Goal: Navigation & Orientation: Find specific page/section

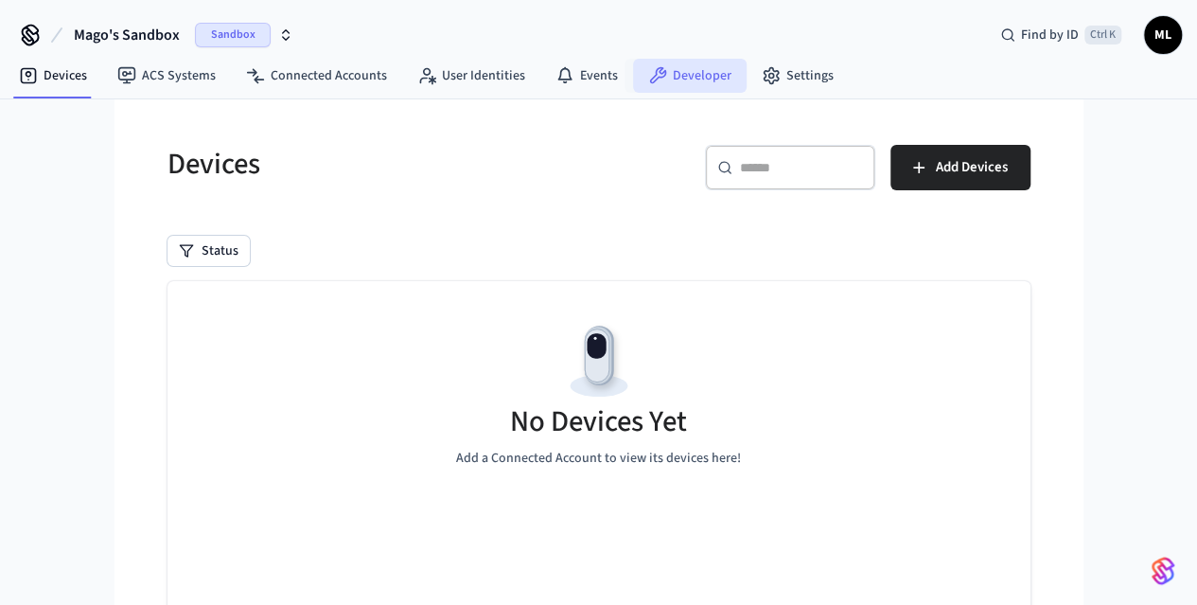
click at [682, 66] on link "Developer" at bounding box center [690, 76] width 114 height 34
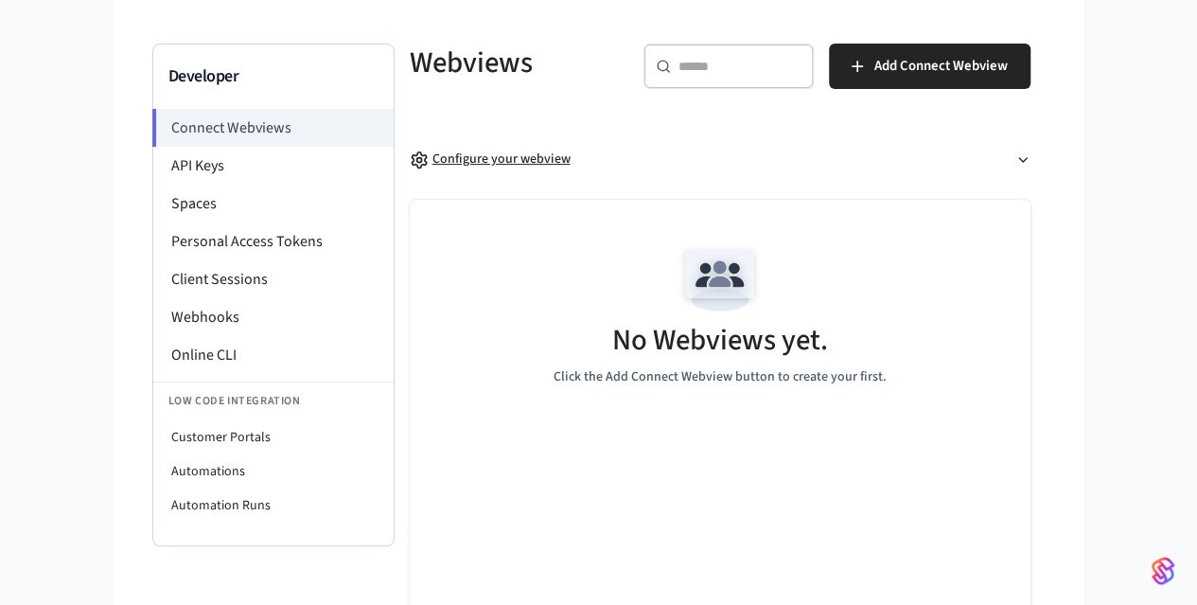
scroll to position [102, 0]
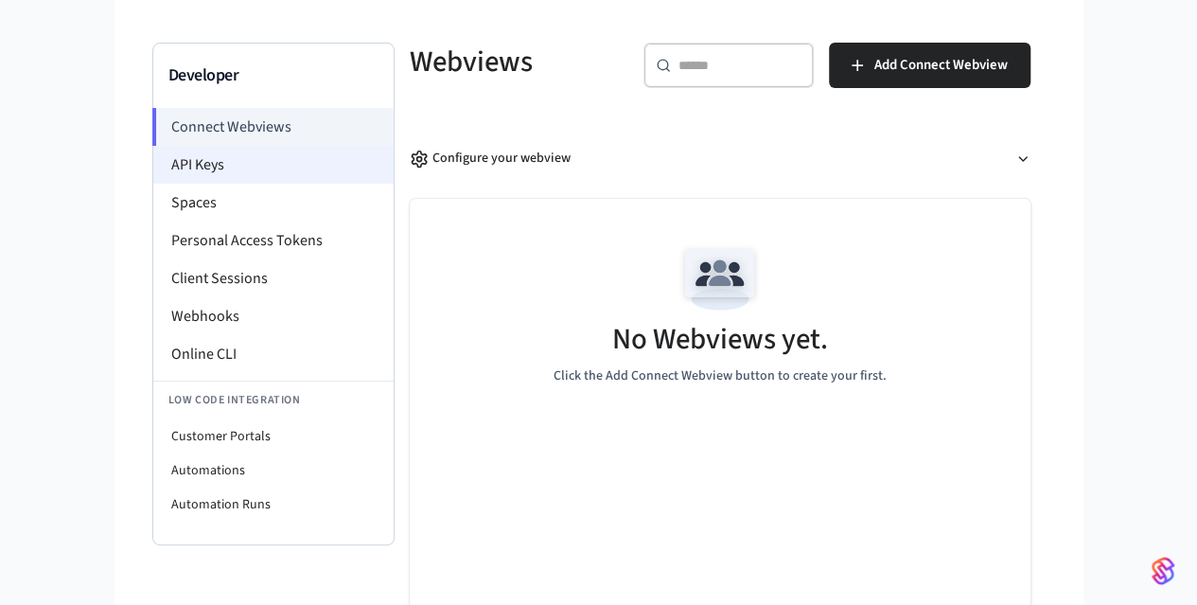
click at [153, 174] on li "API Keys" at bounding box center [273, 165] width 240 height 38
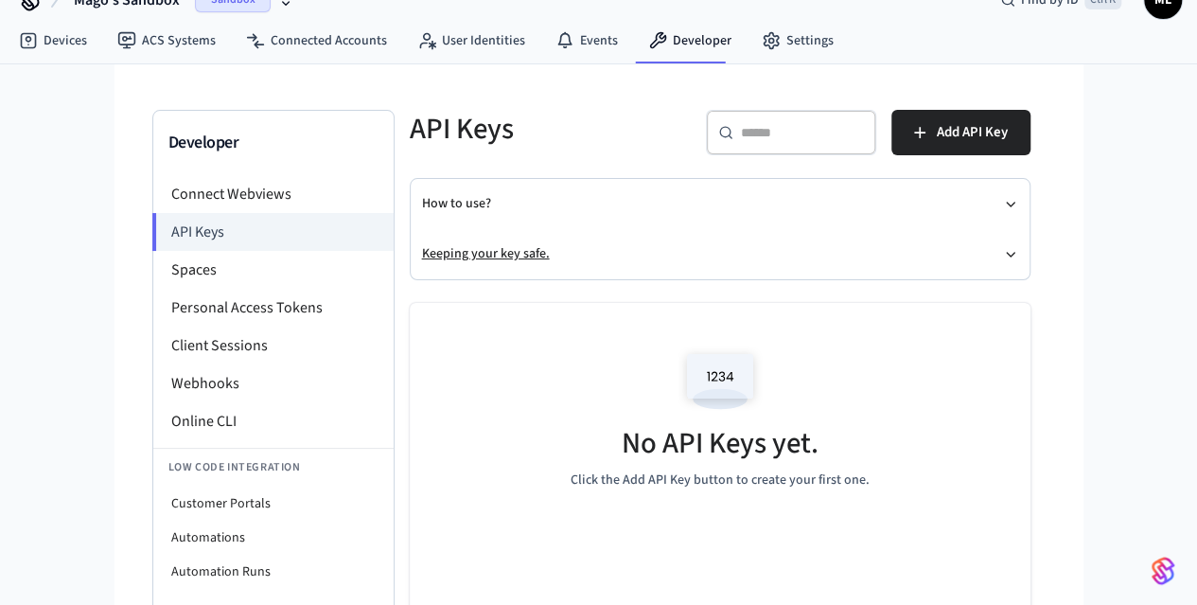
scroll to position [2, 0]
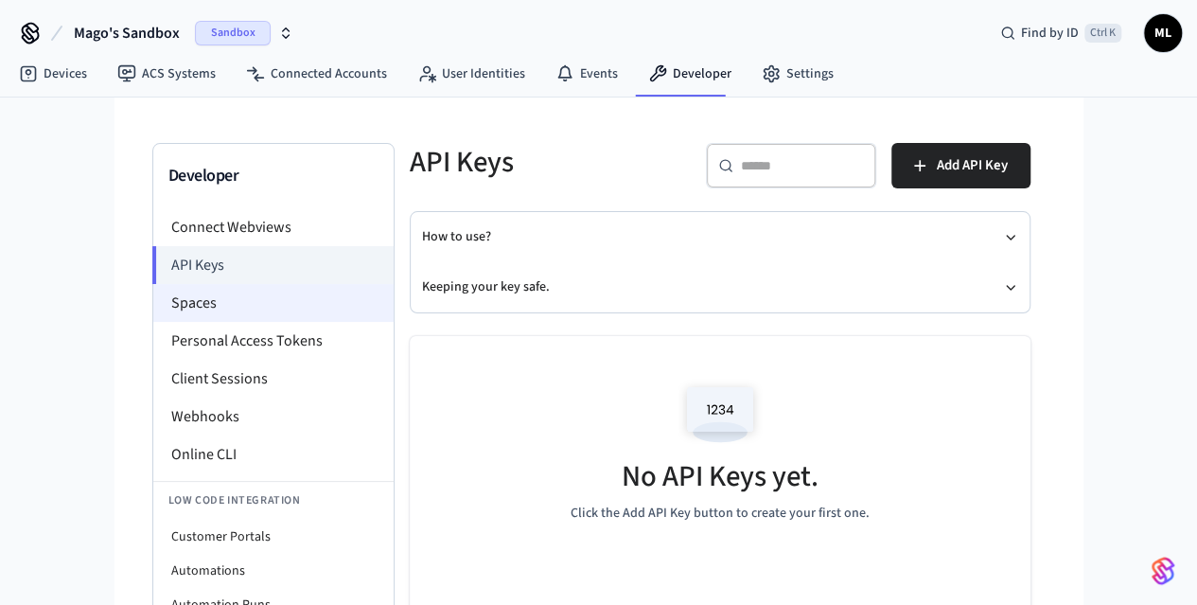
click at [194, 306] on li "Spaces" at bounding box center [273, 303] width 240 height 38
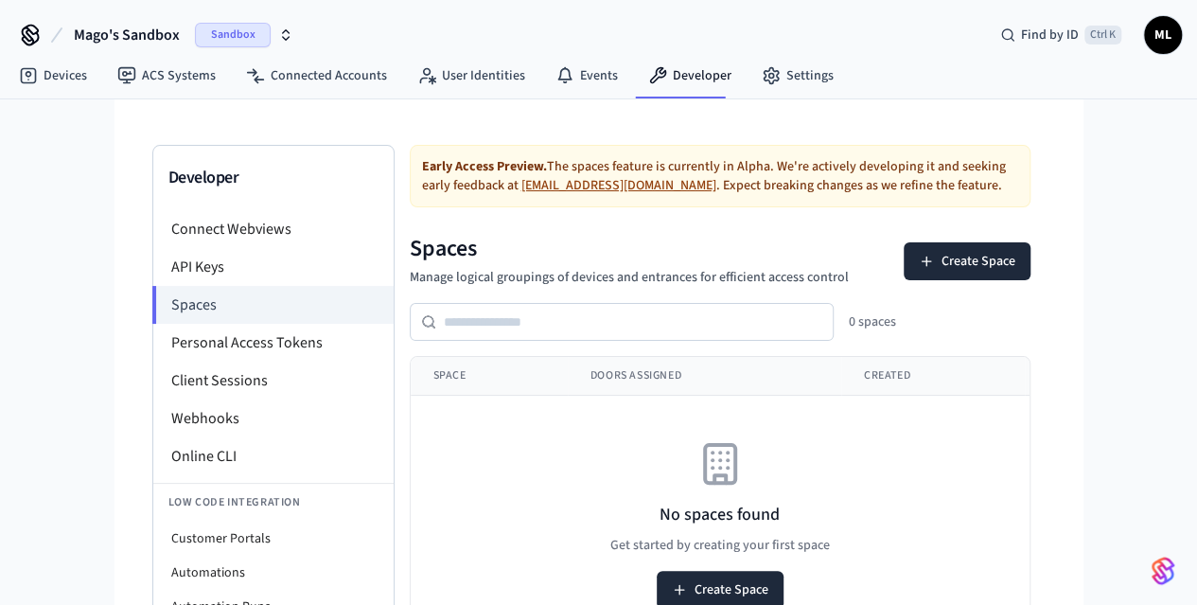
scroll to position [47, 0]
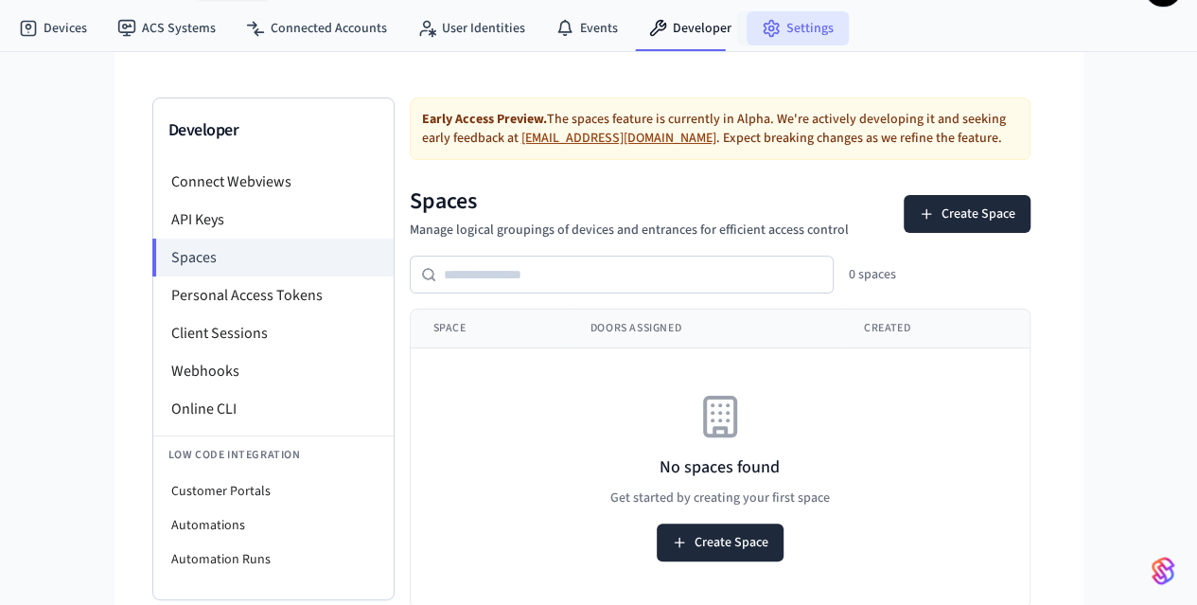
click at [798, 20] on link "Settings" at bounding box center [798, 28] width 102 height 34
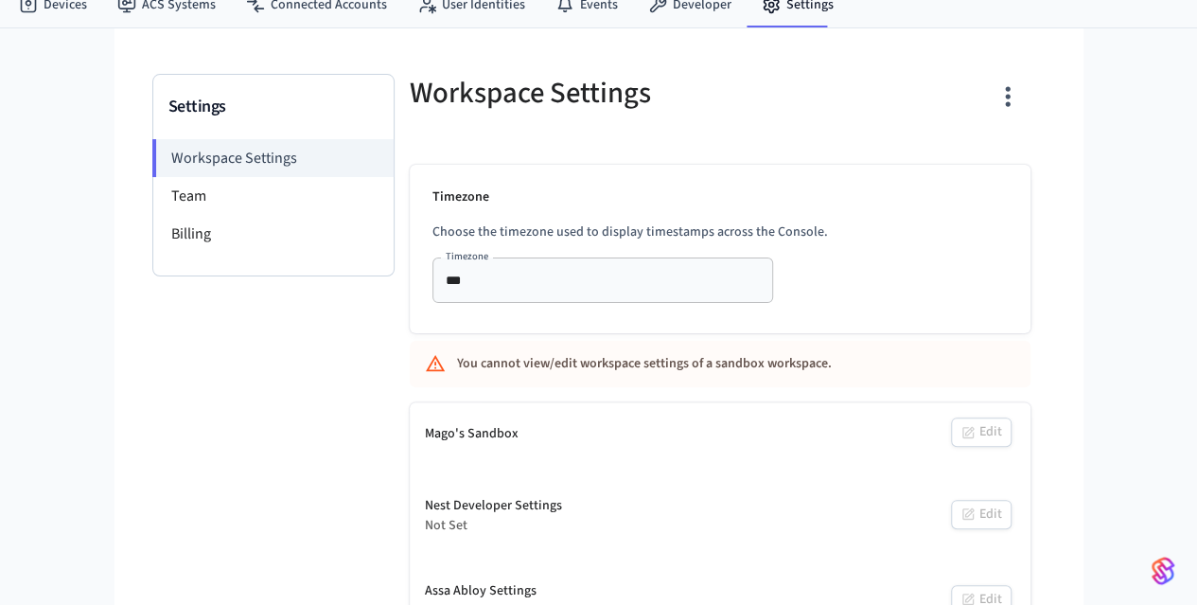
scroll to position [100, 0]
